Goal: Check status: Check status

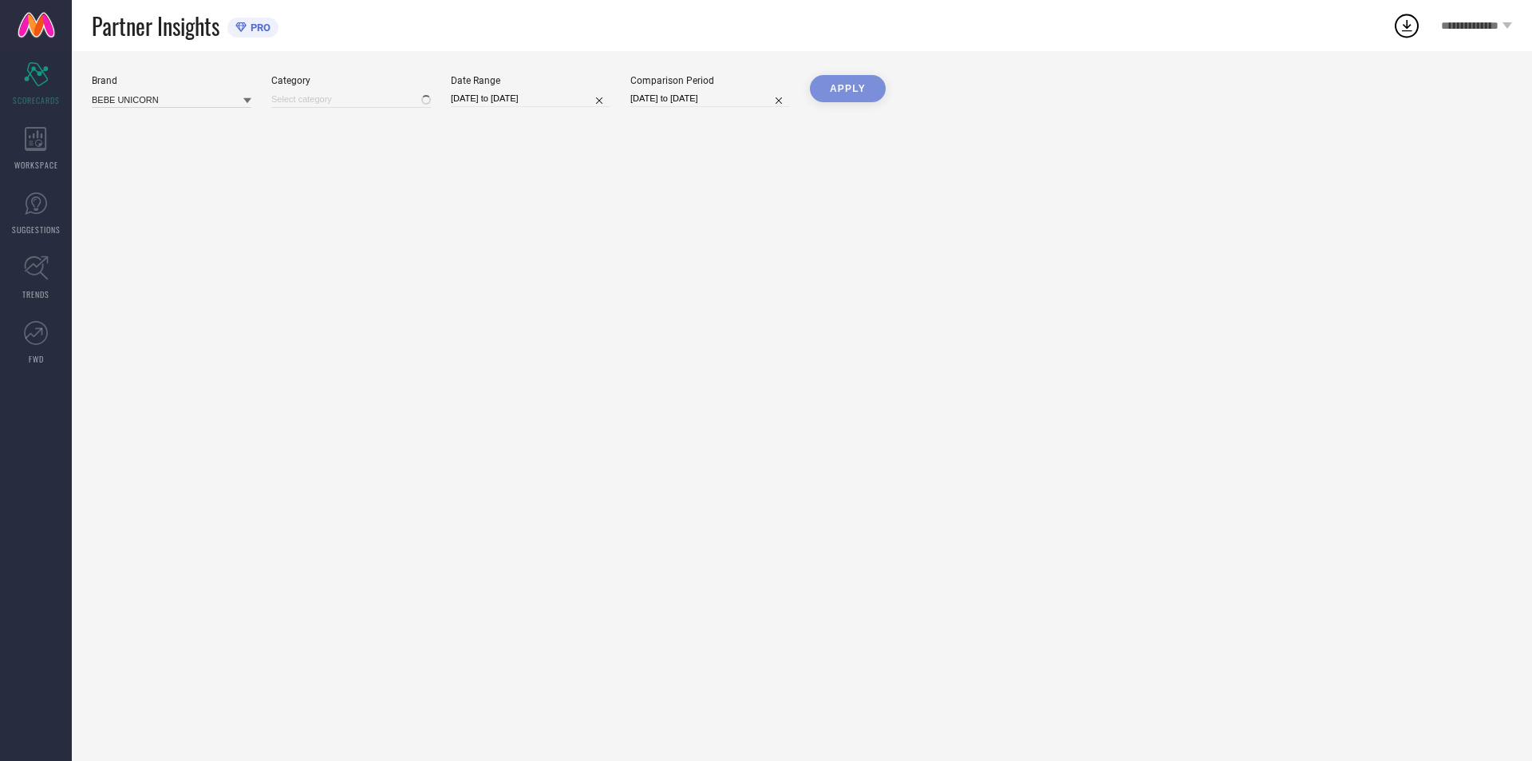
type input "All"
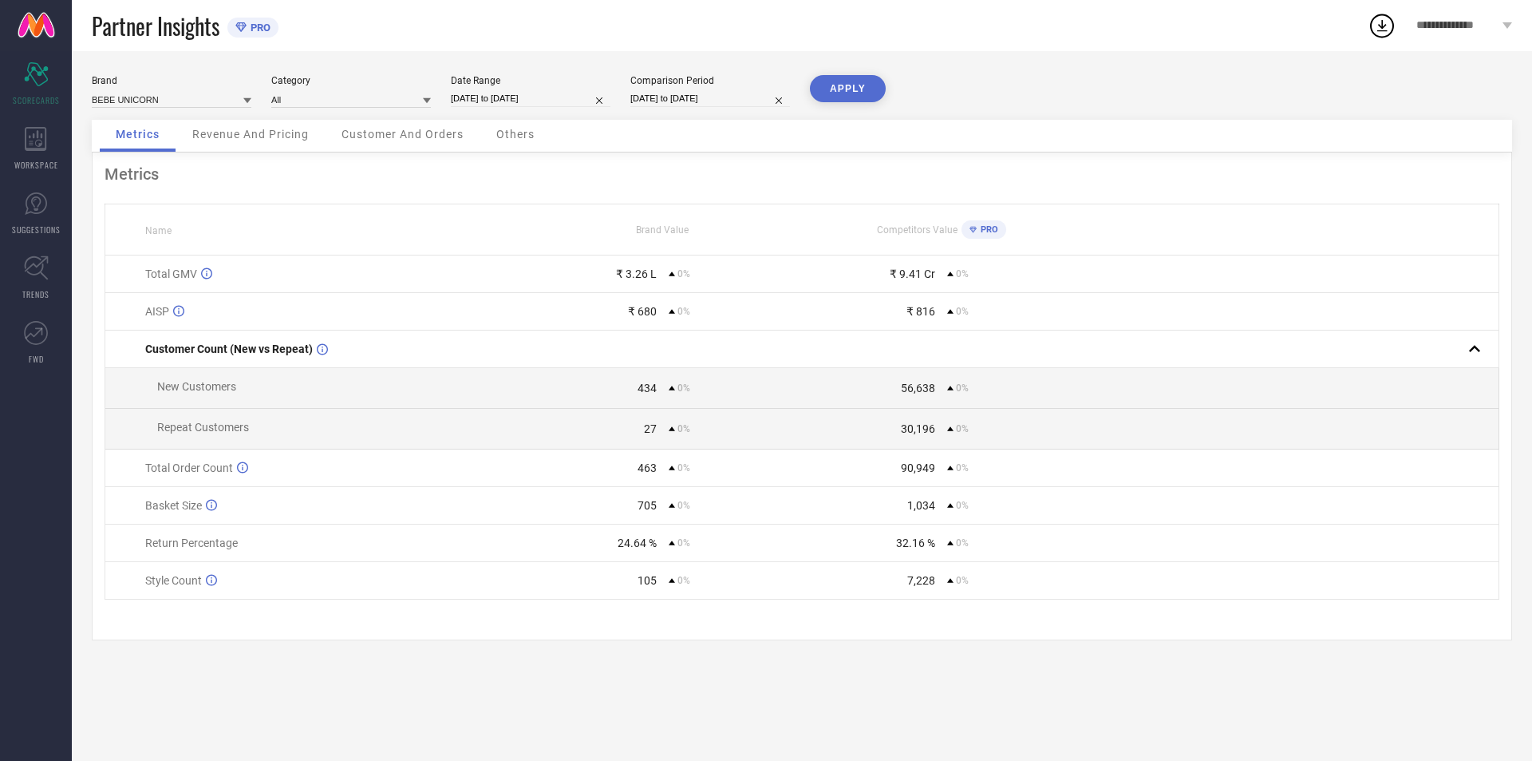
click at [506, 83] on div "Date Range" at bounding box center [531, 80] width 160 height 11
click at [512, 92] on input "[DATE] to [DATE]" at bounding box center [531, 98] width 160 height 17
select select "6"
select select "2025"
select select "7"
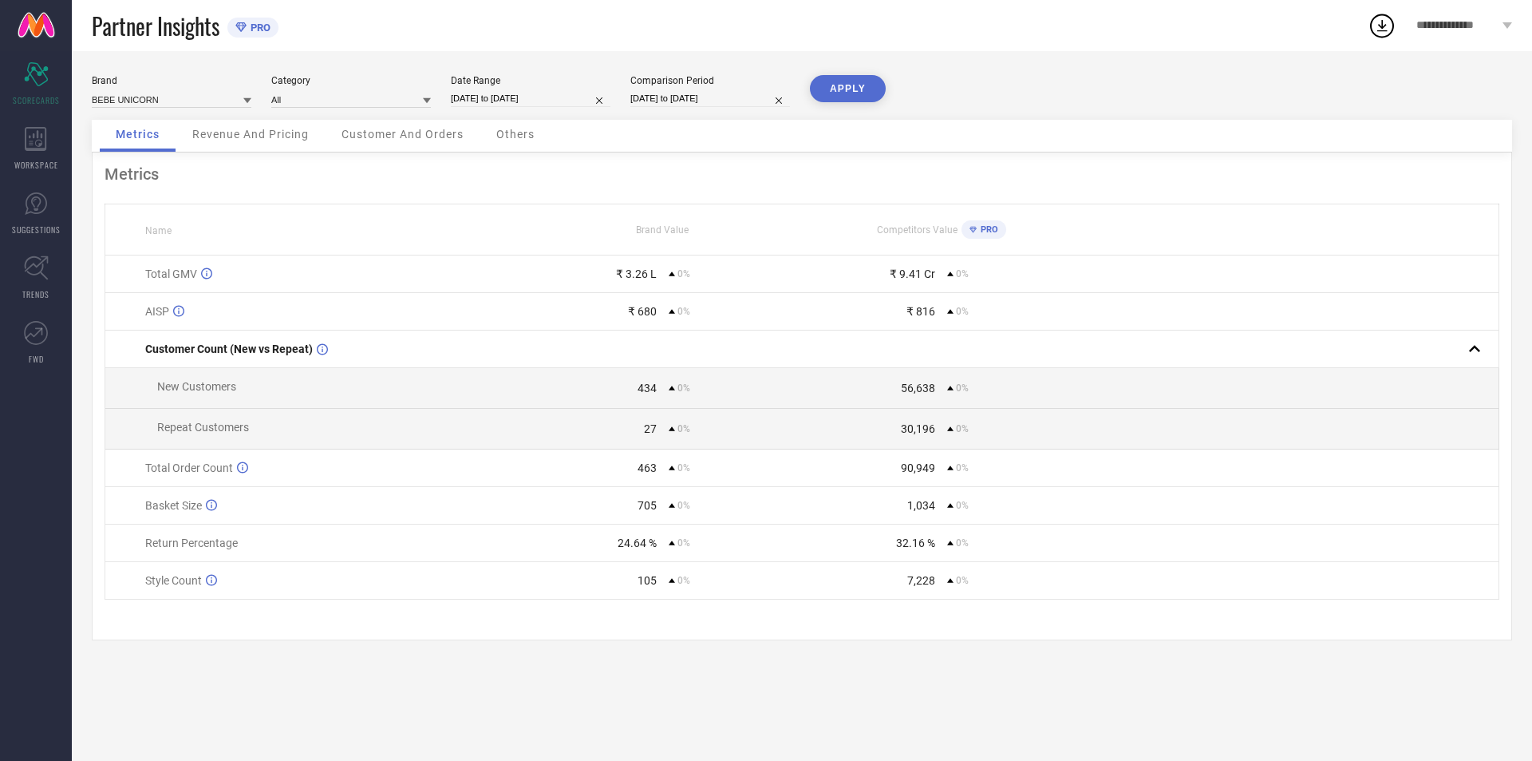
select select "2025"
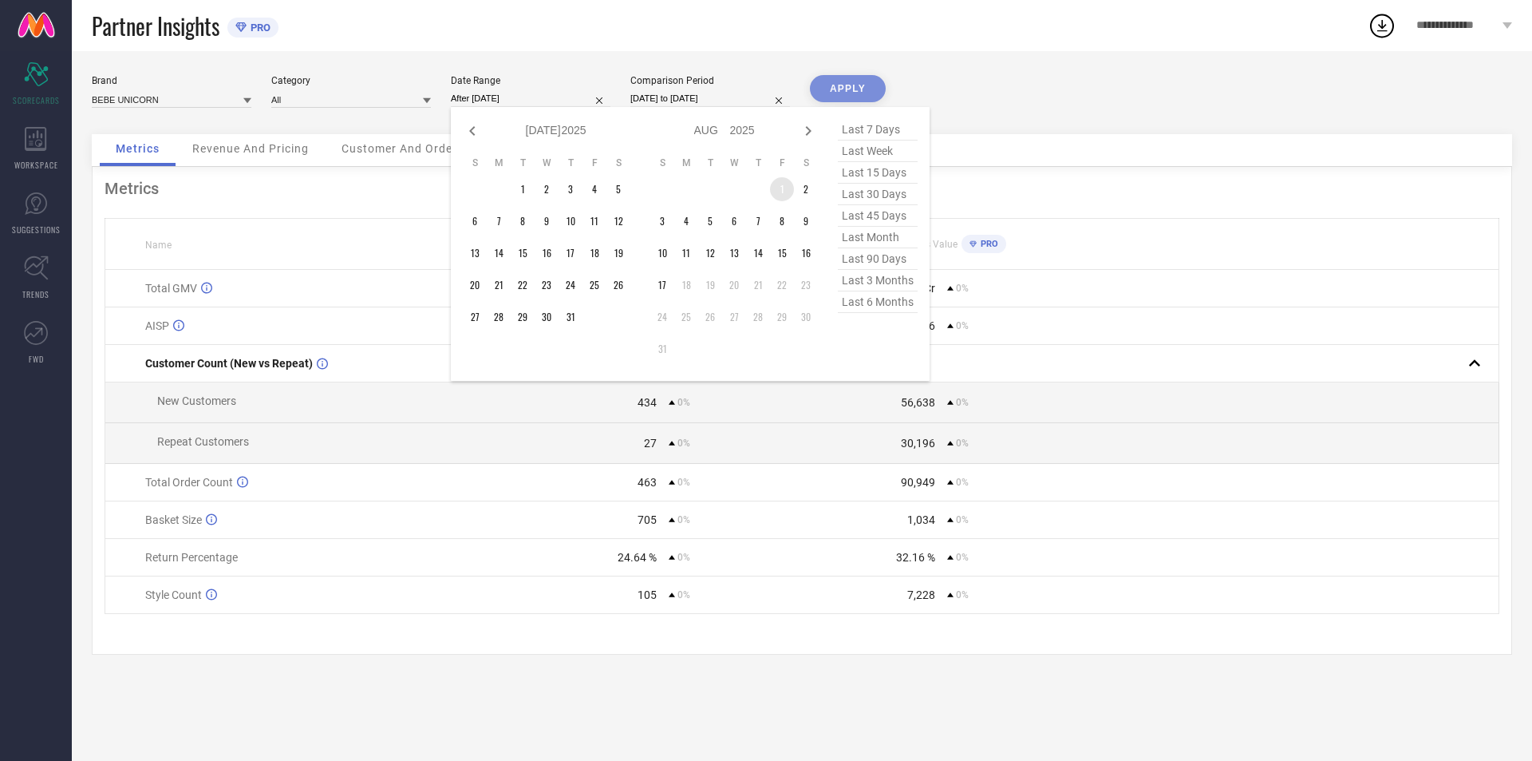
click at [777, 188] on td "1" at bounding box center [782, 189] width 24 height 24
type input "[DATE] to [DATE]"
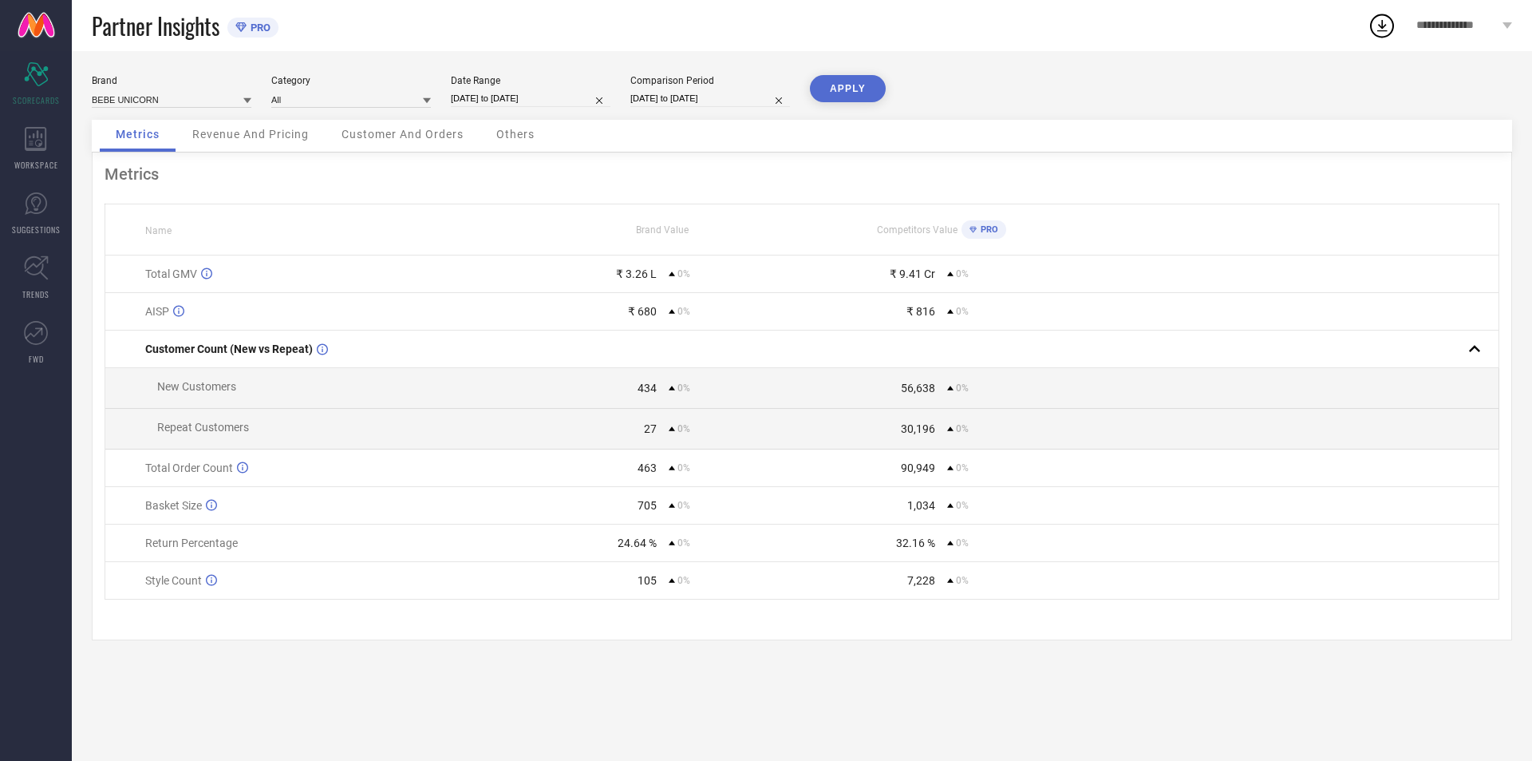
click at [857, 89] on button "APPLY" at bounding box center [848, 88] width 76 height 27
click at [409, 35] on div "Partner Insights PRO" at bounding box center [730, 25] width 1276 height 51
